Goal: Find specific page/section: Find specific page/section

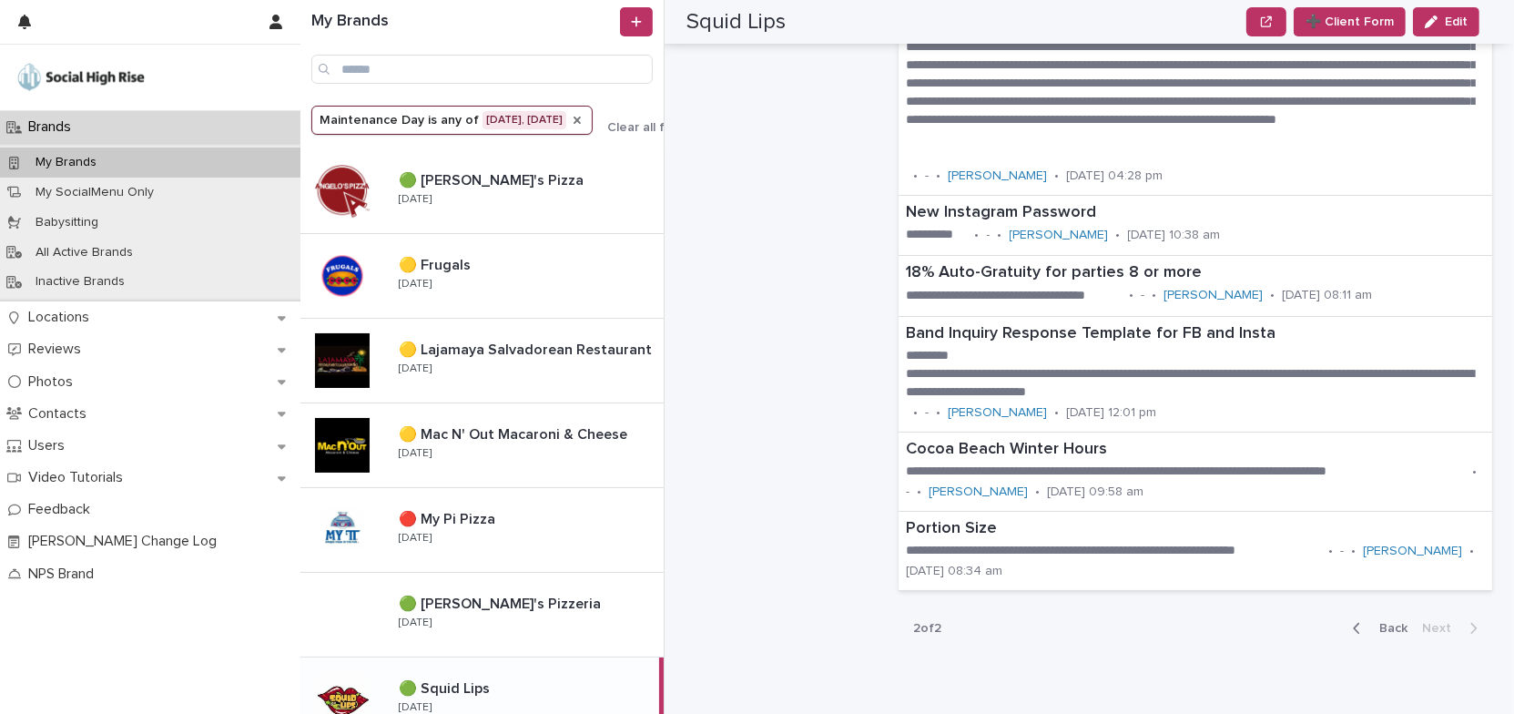
click at [573, 117] on icon "Maintenance Day" at bounding box center [577, 120] width 15 height 15
click at [432, 118] on icon "Maintenance Day" at bounding box center [437, 120] width 18 height 18
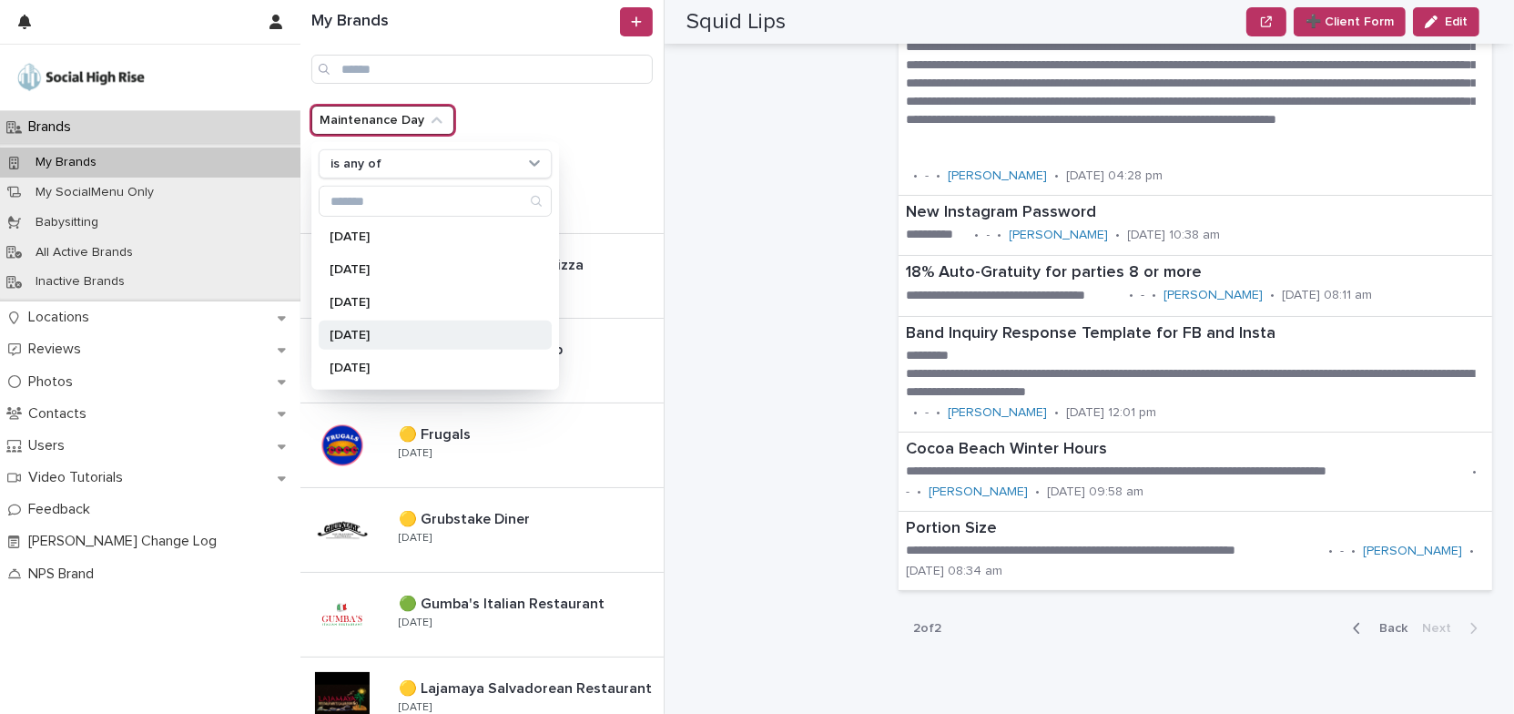
click at [410, 334] on p "[DATE]" at bounding box center [426, 335] width 193 height 13
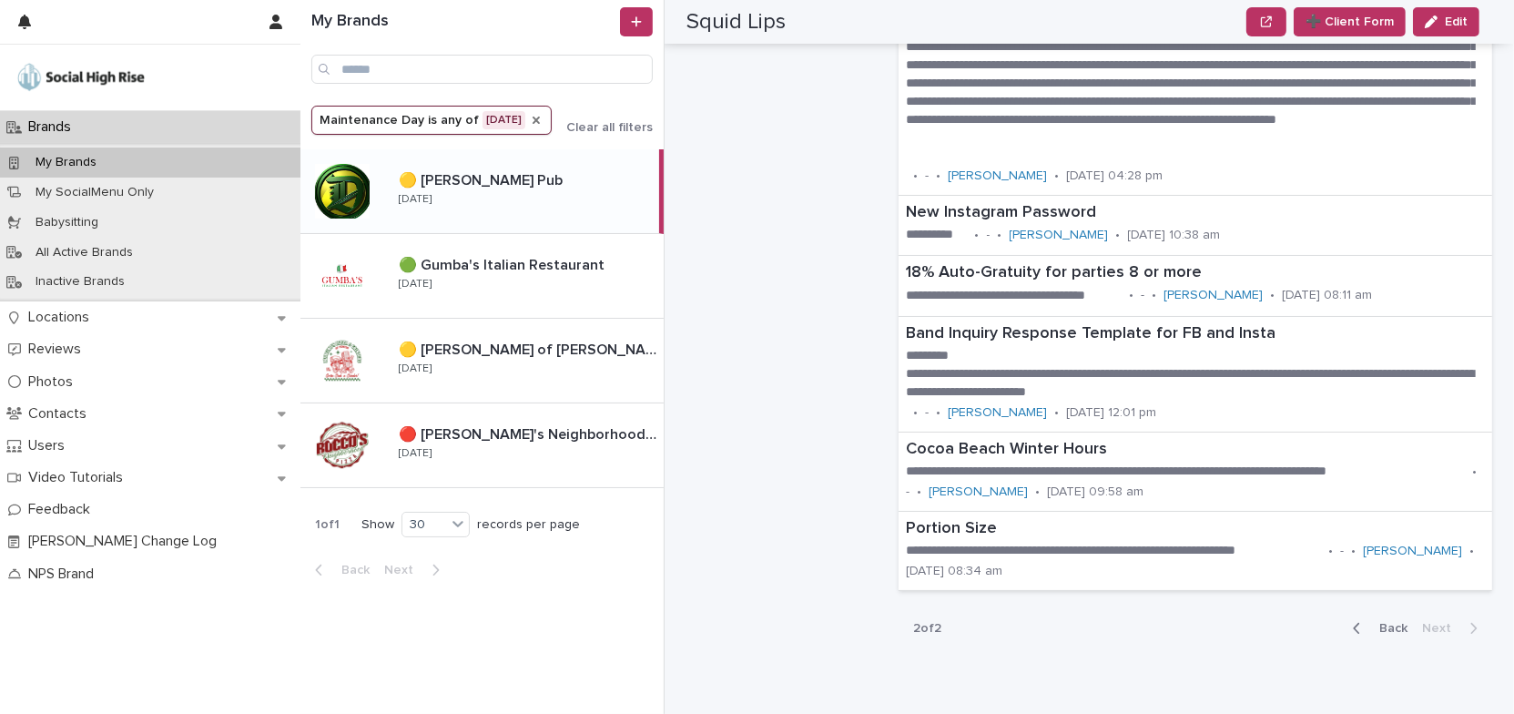
click at [535, 117] on icon "Maintenance Day" at bounding box center [536, 120] width 15 height 15
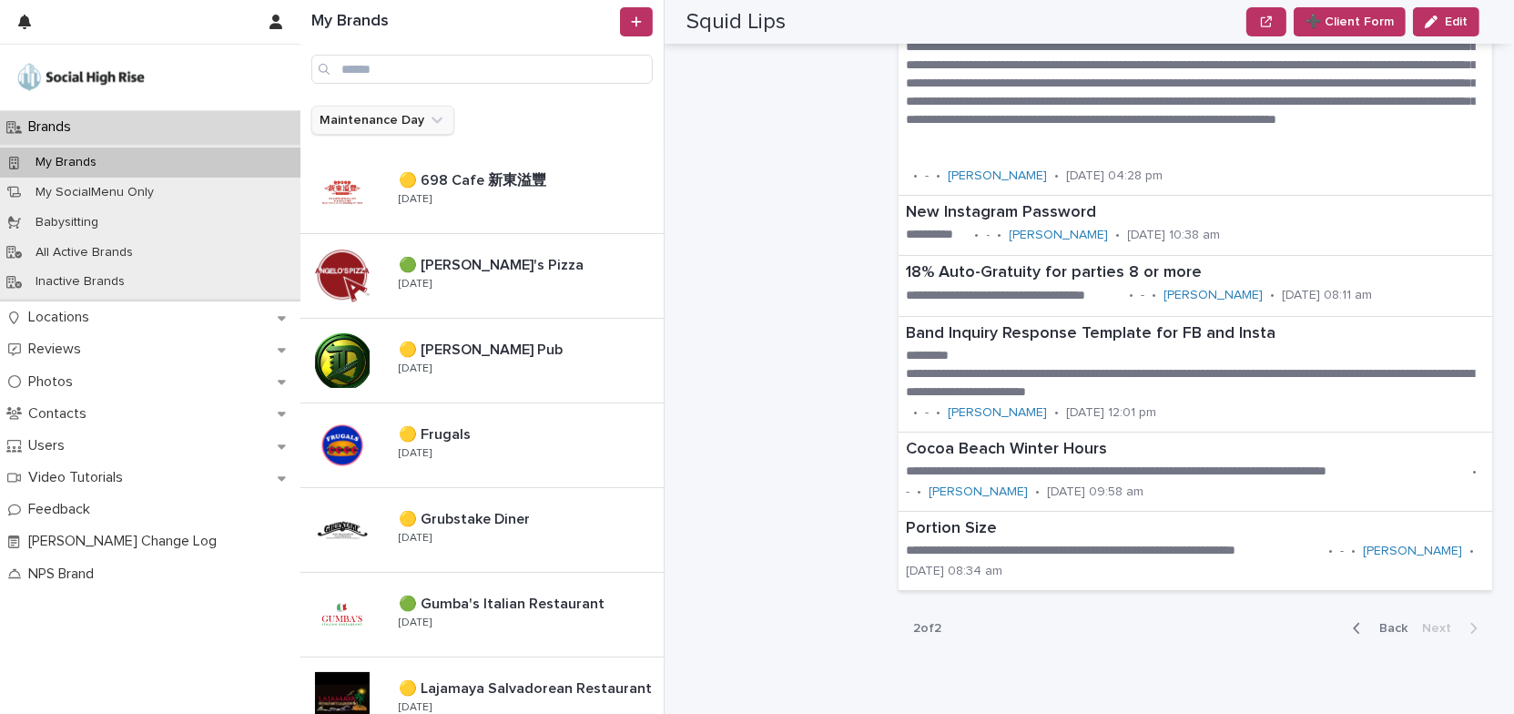
click at [434, 113] on icon "Maintenance Day" at bounding box center [437, 120] width 18 height 18
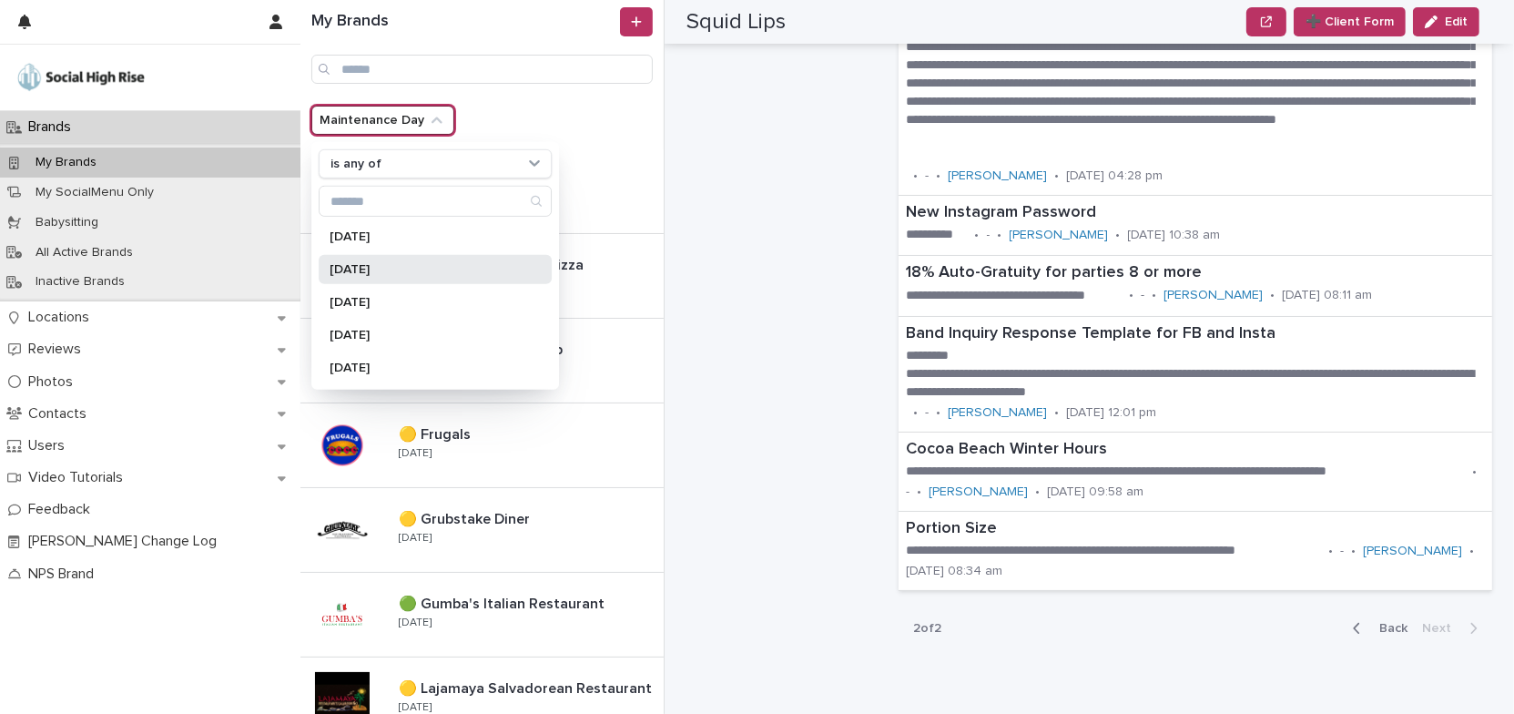
click at [397, 263] on p "[DATE]" at bounding box center [426, 269] width 193 height 13
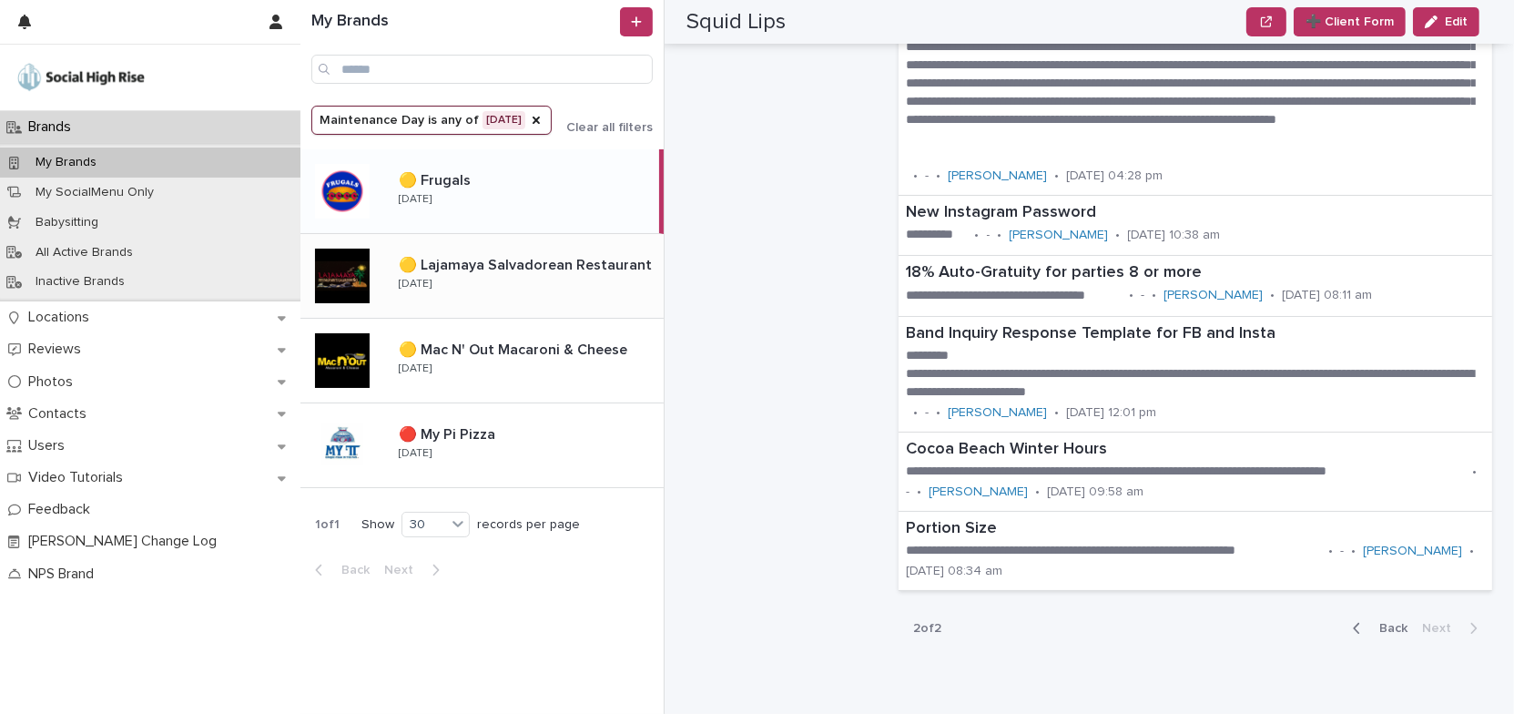
click at [581, 285] on div "🟡 Lajamaya Salvadorean Restaurant 🟡 [GEOGRAPHIC_DATA] Salvadorean Restaurant [D…" at bounding box center [524, 275] width 280 height 53
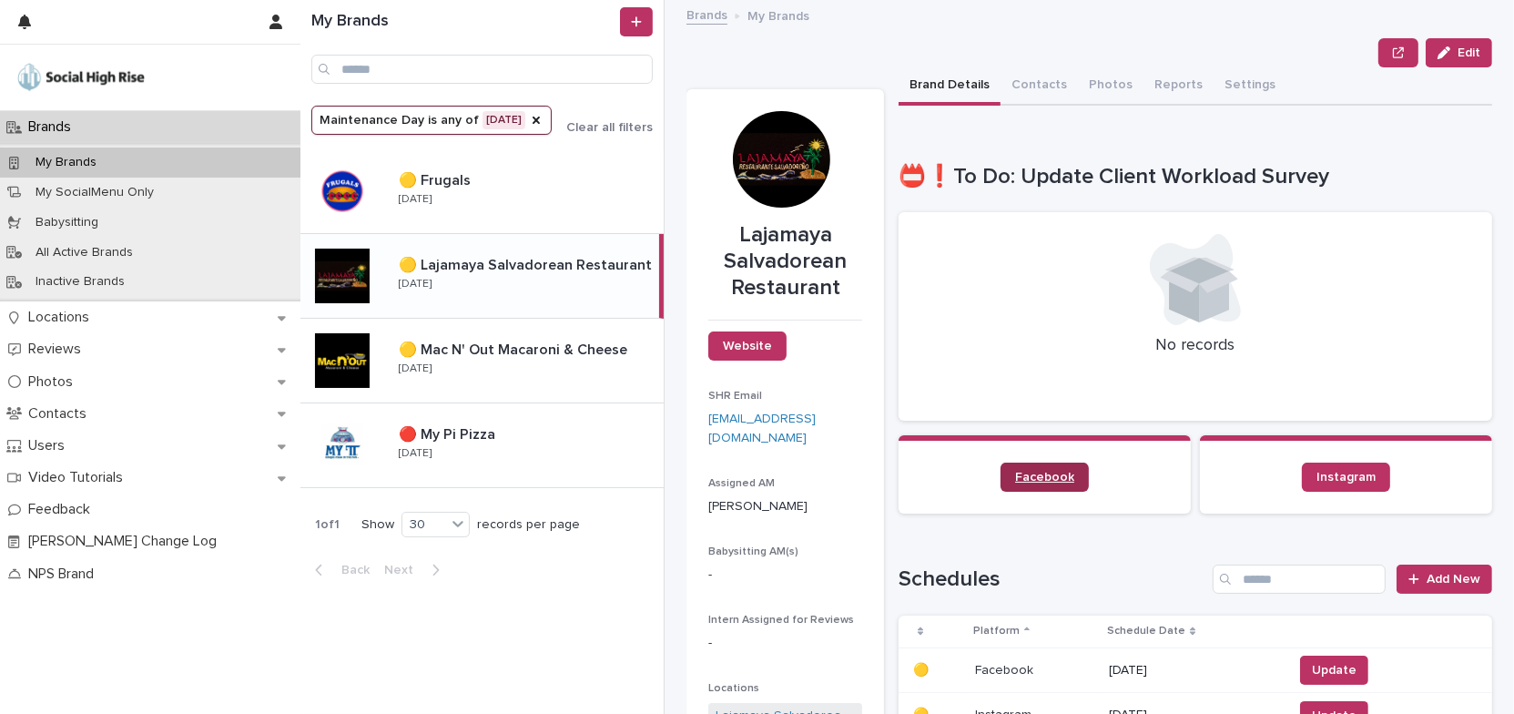
click at [1025, 474] on span "Facebook" at bounding box center [1044, 477] width 59 height 13
